Goal: Understand process/instructions

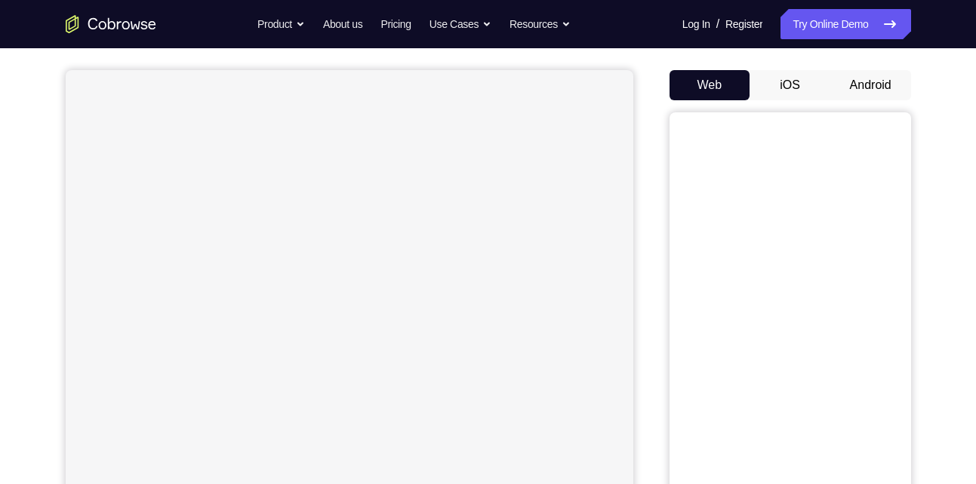
scroll to position [125, 0]
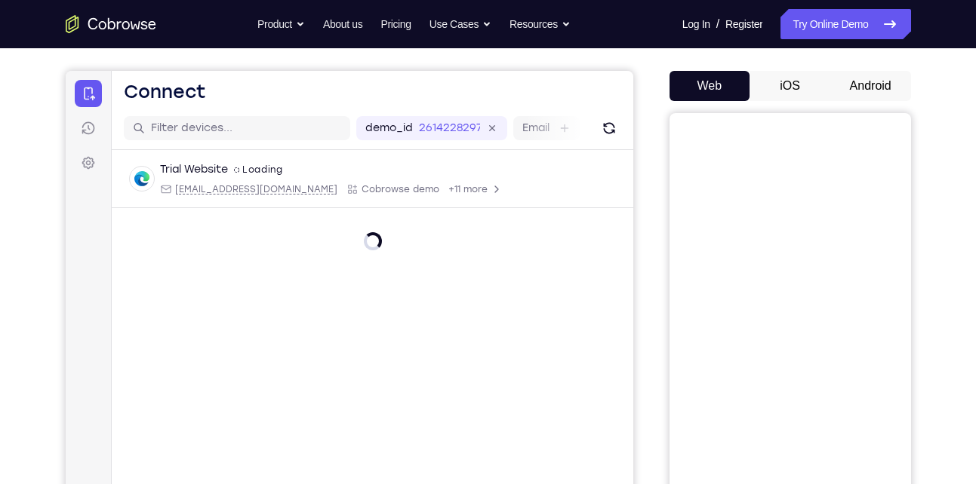
click at [869, 87] on button "Android" at bounding box center [870, 86] width 81 height 30
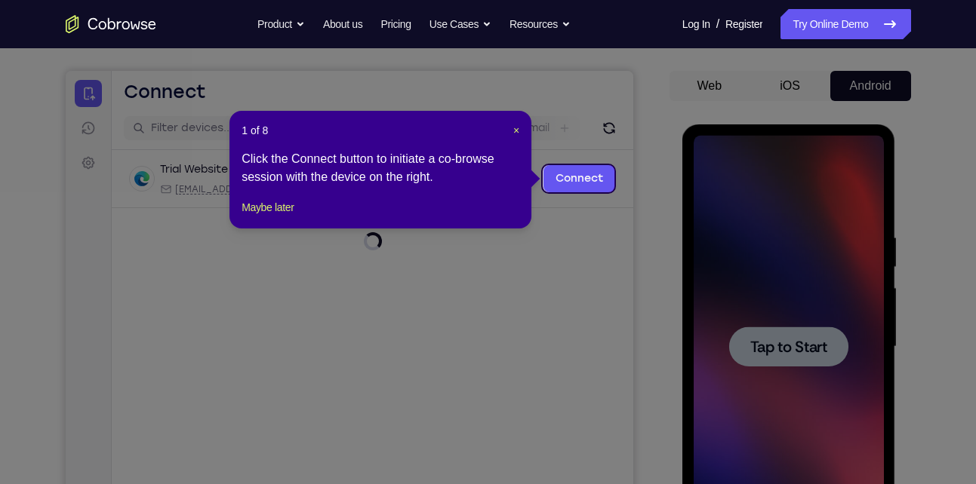
scroll to position [0, 0]
click at [514, 128] on span "×" at bounding box center [516, 131] width 6 height 12
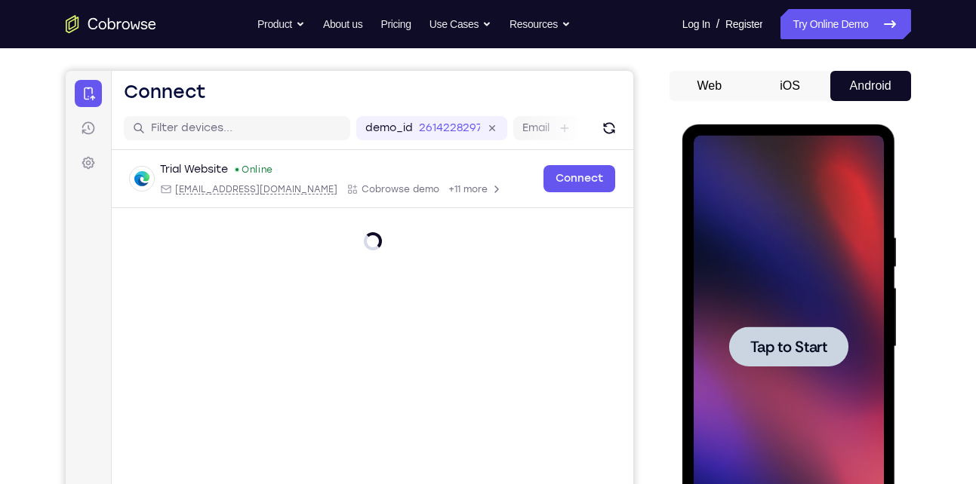
click at [784, 348] on span "Tap to Start" at bounding box center [788, 347] width 77 height 15
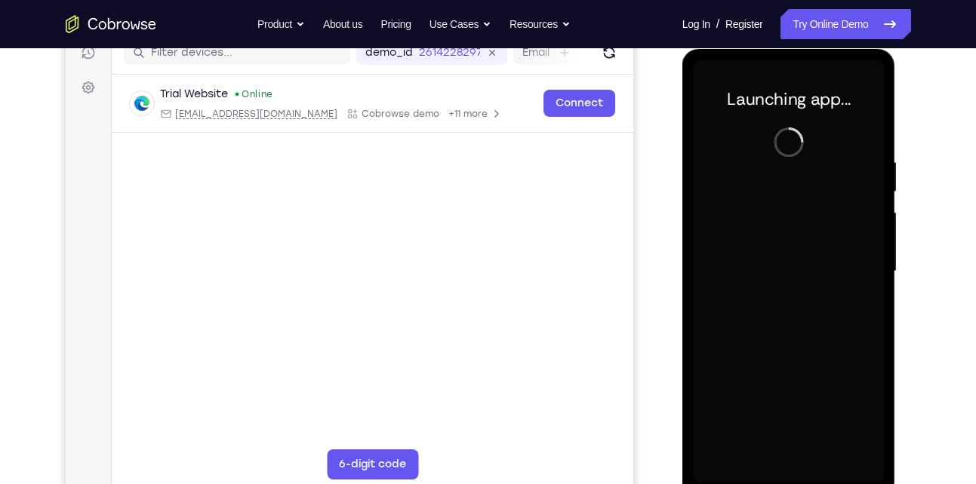
scroll to position [214, 0]
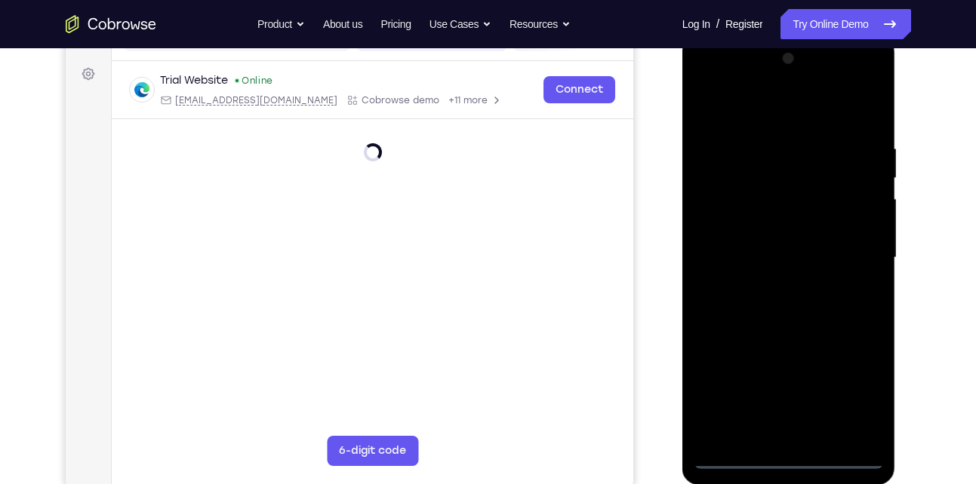
click at [789, 460] on div at bounding box center [789, 258] width 190 height 423
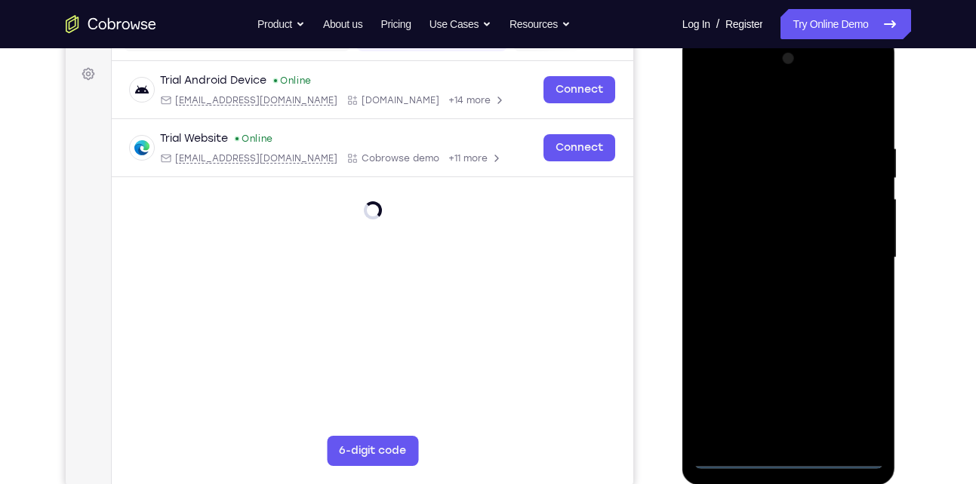
click at [856, 399] on div at bounding box center [789, 258] width 190 height 423
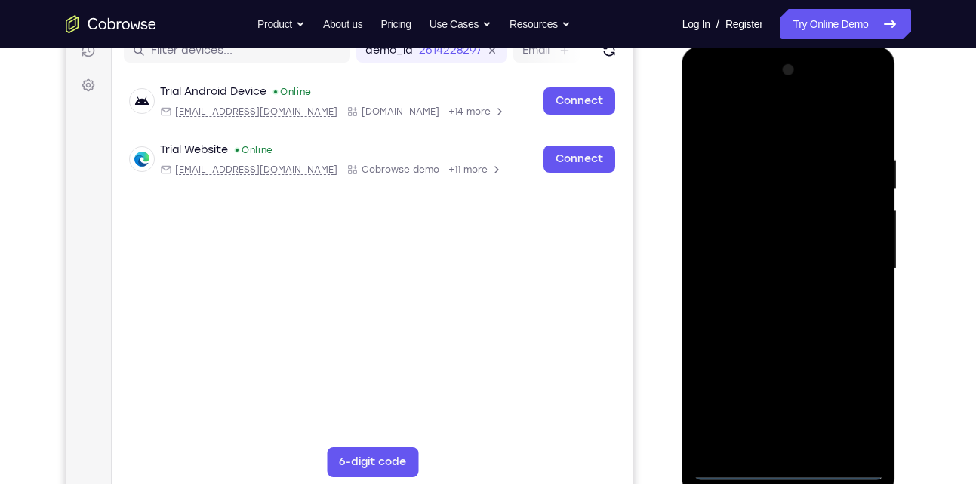
click at [706, 91] on div at bounding box center [789, 269] width 190 height 423
click at [855, 266] on div at bounding box center [789, 269] width 190 height 423
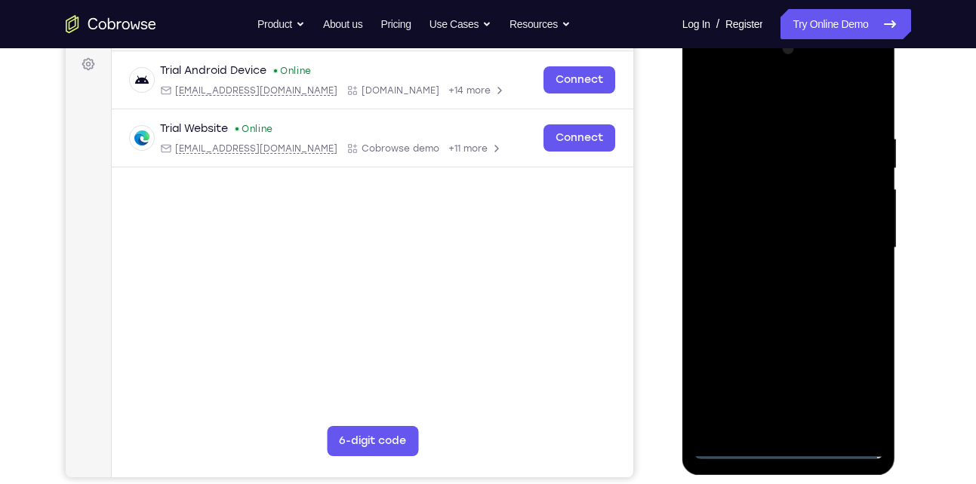
scroll to position [226, 0]
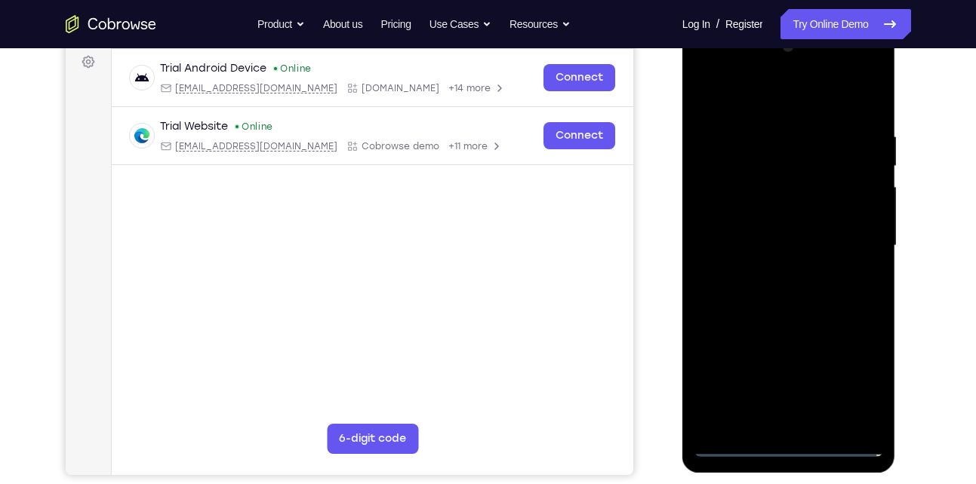
click at [771, 274] on div at bounding box center [789, 246] width 190 height 423
click at [774, 317] on div at bounding box center [789, 246] width 190 height 423
click at [755, 171] on div at bounding box center [789, 246] width 190 height 423
click at [769, 201] on div at bounding box center [789, 246] width 190 height 423
click at [735, 181] on div at bounding box center [789, 246] width 190 height 423
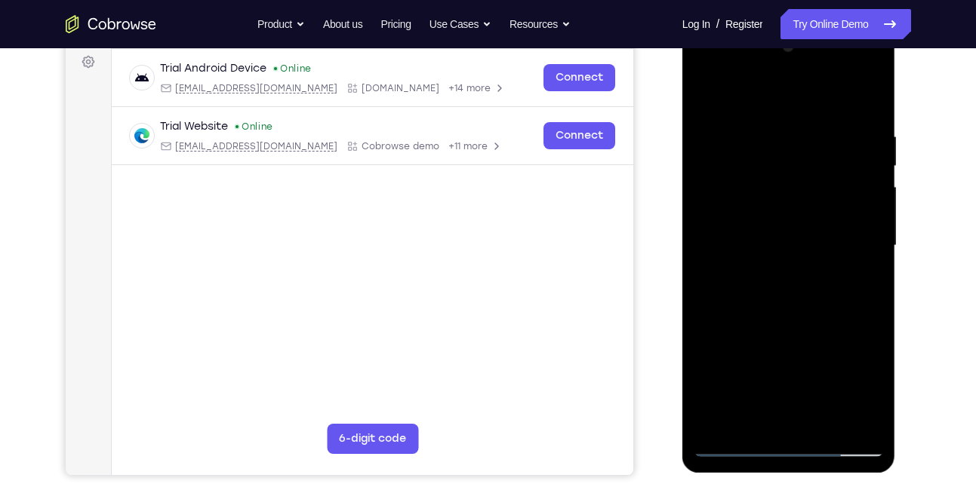
click at [760, 215] on div at bounding box center [789, 246] width 190 height 423
click at [784, 288] on div at bounding box center [789, 246] width 190 height 423
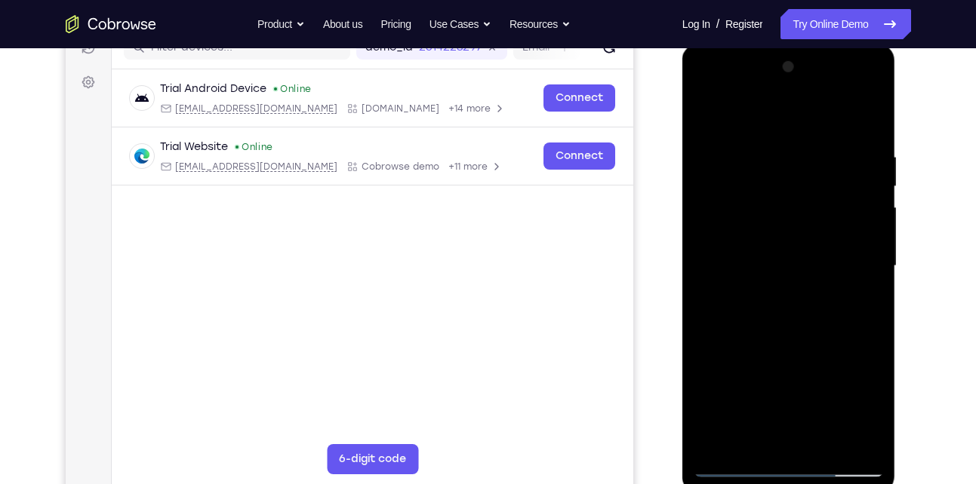
scroll to position [205, 0]
click at [705, 115] on div at bounding box center [789, 268] width 190 height 423
click at [789, 225] on div at bounding box center [789, 268] width 190 height 423
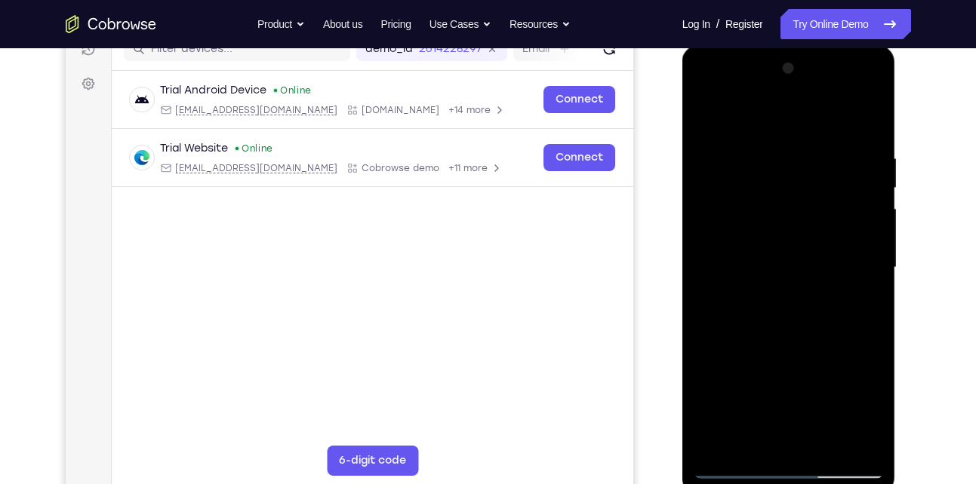
click at [765, 261] on div at bounding box center [789, 268] width 190 height 423
click at [727, 207] on div at bounding box center [789, 268] width 190 height 423
click at [753, 236] on div at bounding box center [789, 268] width 190 height 423
click at [775, 308] on div at bounding box center [789, 268] width 190 height 423
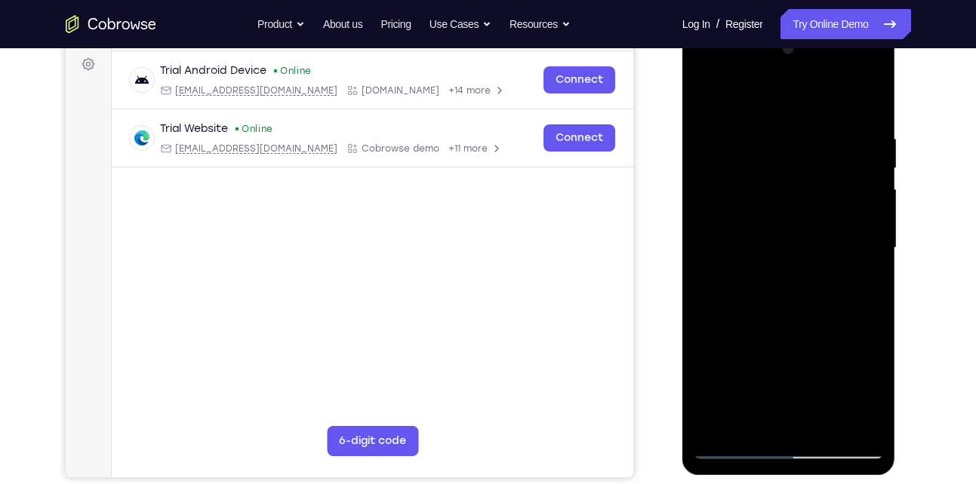
scroll to position [223, 0]
click at [703, 97] on div at bounding box center [789, 249] width 190 height 423
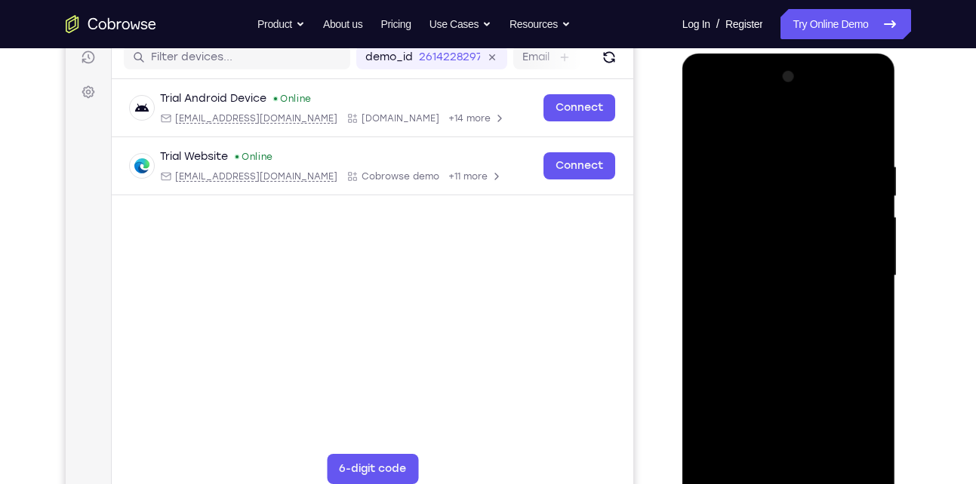
scroll to position [190, 0]
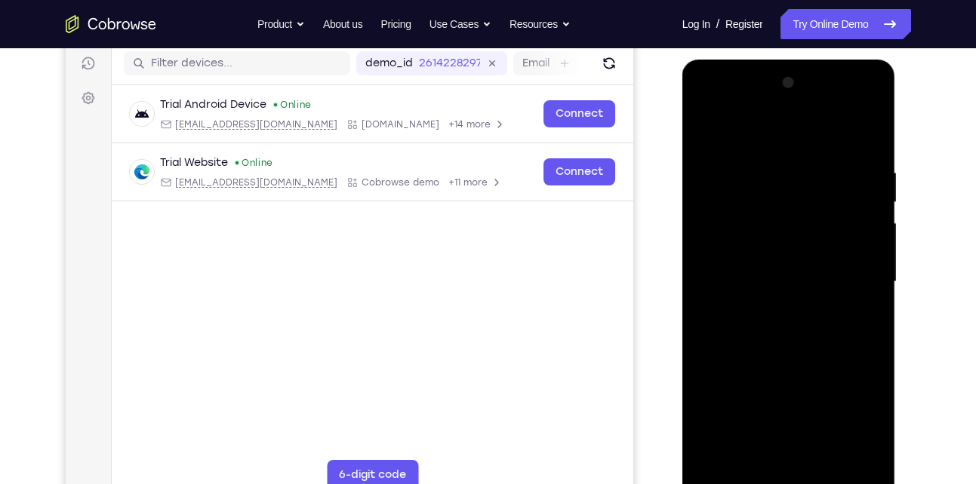
click at [706, 102] on div at bounding box center [789, 282] width 190 height 423
click at [724, 232] on div at bounding box center [789, 282] width 190 height 423
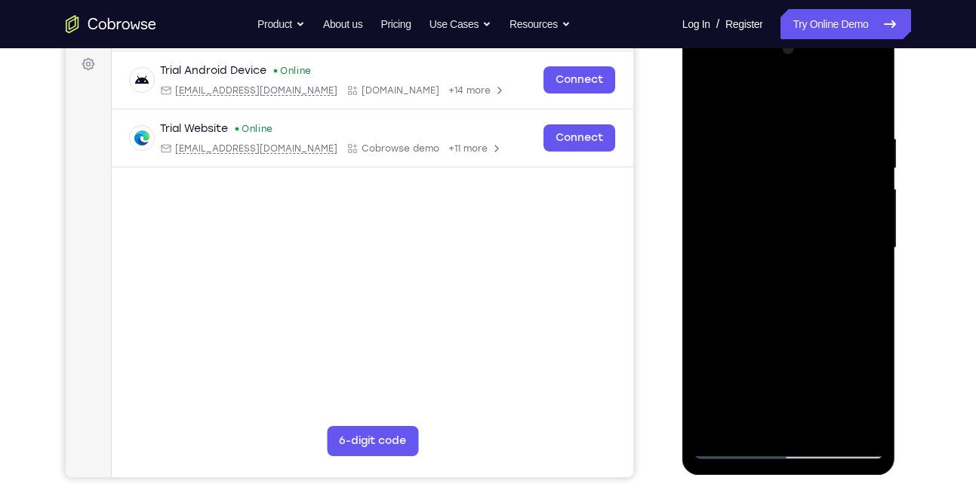
scroll to position [226, 0]
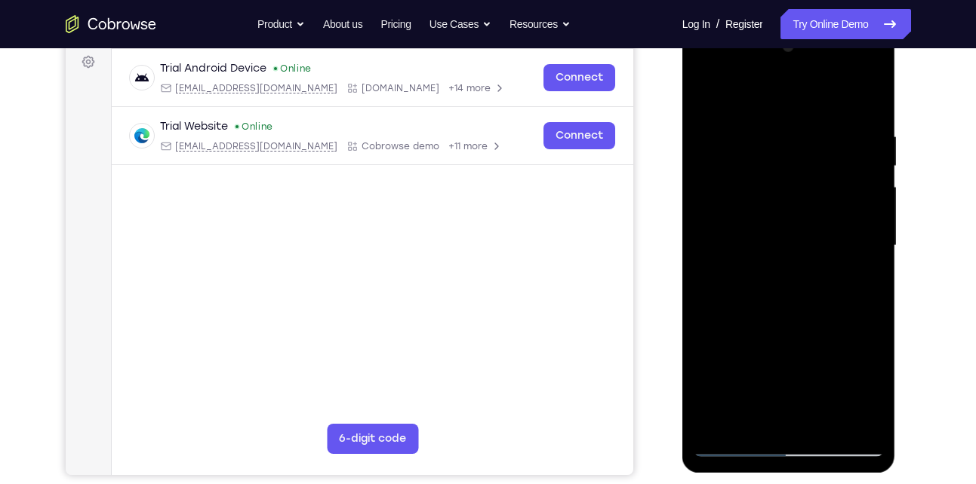
click at [773, 336] on div at bounding box center [789, 246] width 190 height 423
click at [771, 204] on div at bounding box center [789, 246] width 190 height 423
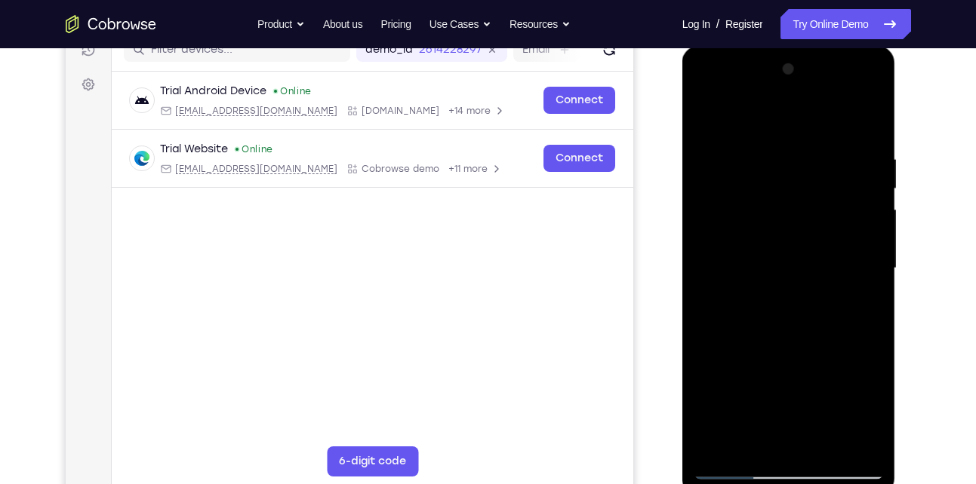
scroll to position [208, 0]
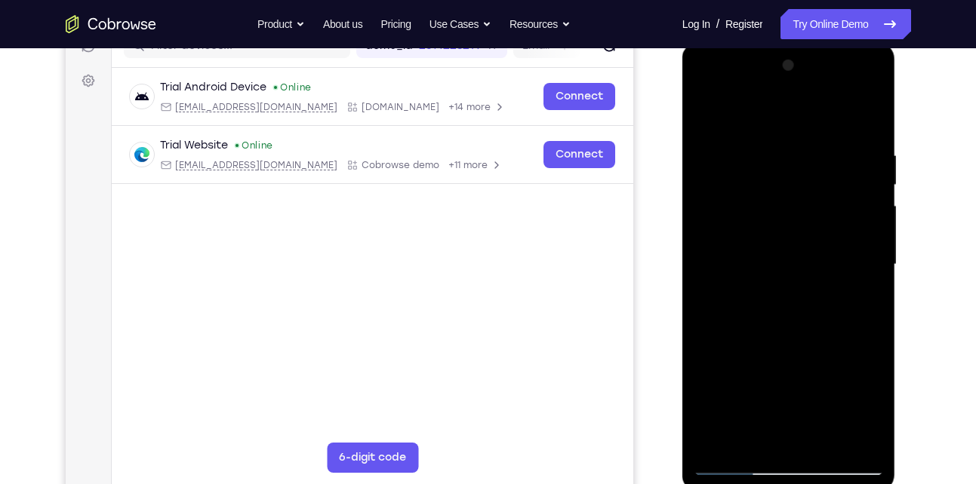
click at [704, 119] on div at bounding box center [789, 265] width 190 height 423
click at [773, 355] on div at bounding box center [789, 265] width 190 height 423
click at [704, 118] on div at bounding box center [789, 265] width 190 height 423
click at [747, 263] on div at bounding box center [789, 265] width 190 height 423
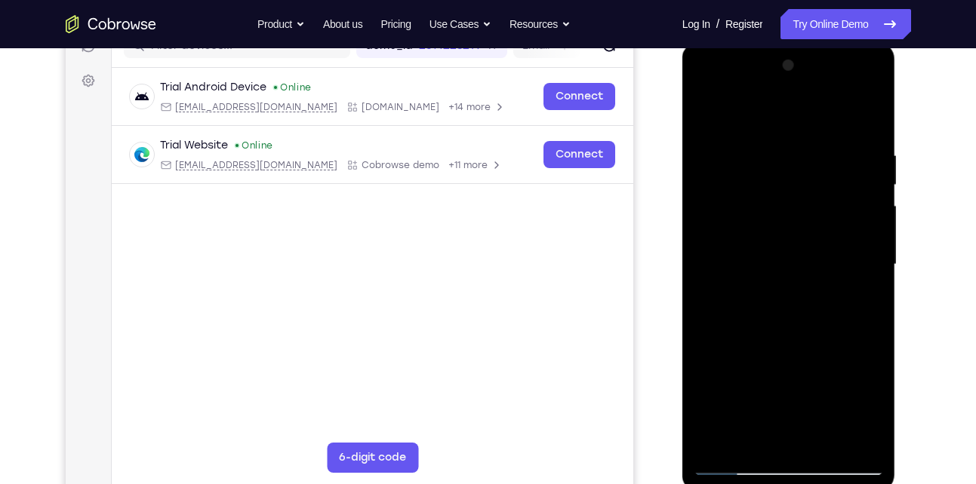
click at [747, 255] on div at bounding box center [789, 265] width 190 height 423
click at [774, 282] on div at bounding box center [789, 265] width 190 height 423
click at [786, 302] on div at bounding box center [789, 265] width 190 height 423
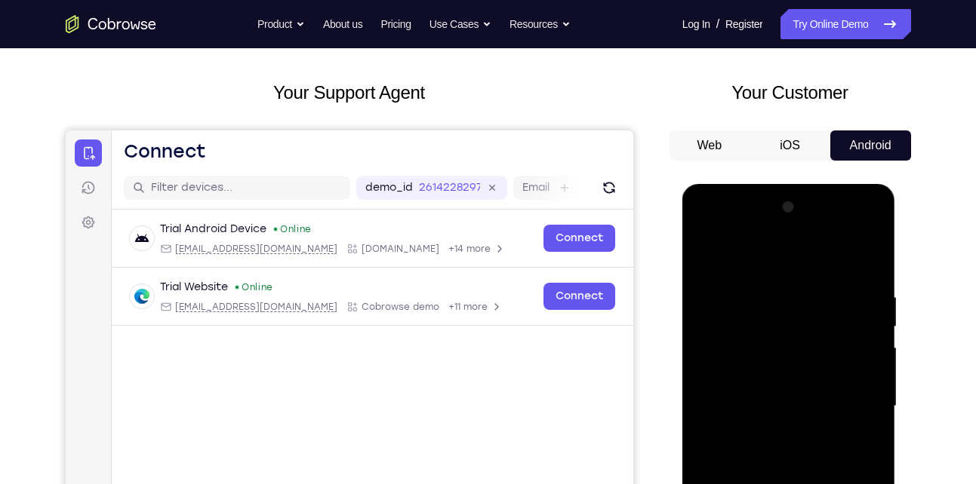
scroll to position [65, 0]
click at [706, 232] on div at bounding box center [789, 407] width 190 height 423
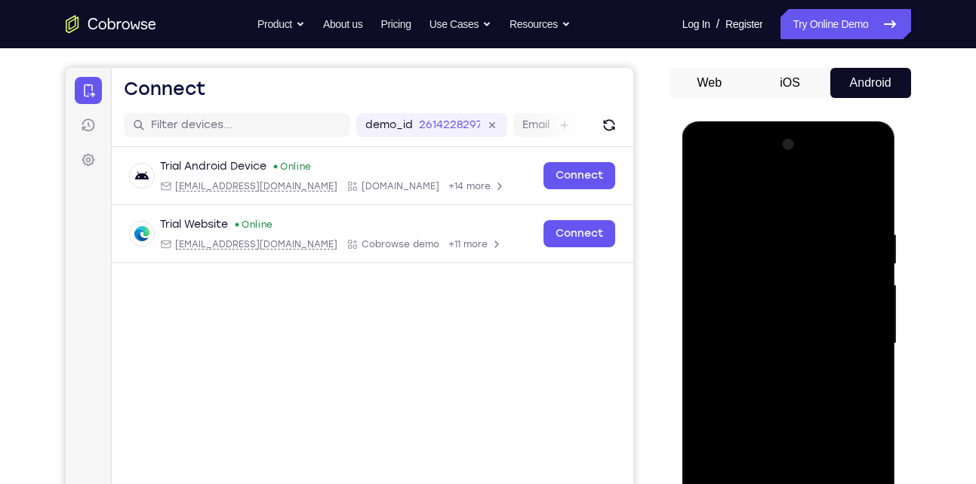
scroll to position [128, 0]
click at [755, 263] on div at bounding box center [789, 345] width 190 height 423
